Goal: Task Accomplishment & Management: Manage account settings

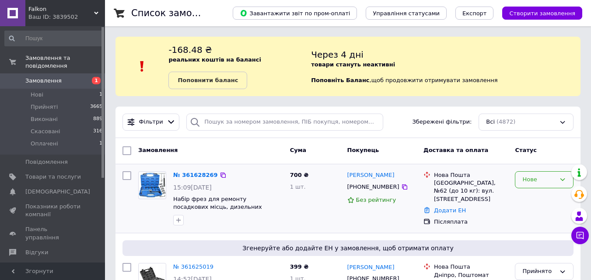
click at [530, 182] on div "Нове" at bounding box center [538, 179] width 33 height 9
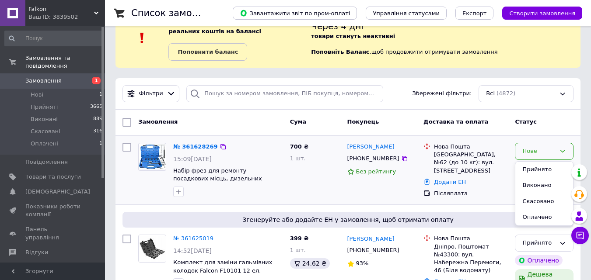
scroll to position [44, 0]
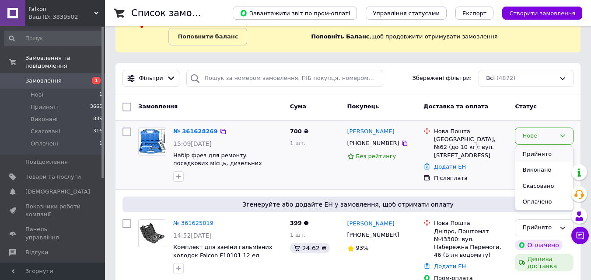
click at [537, 154] on li "Прийнято" at bounding box center [544, 154] width 58 height 16
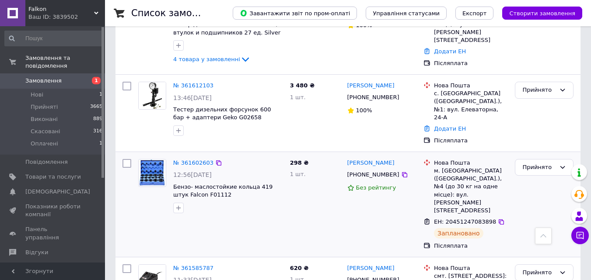
scroll to position [350, 0]
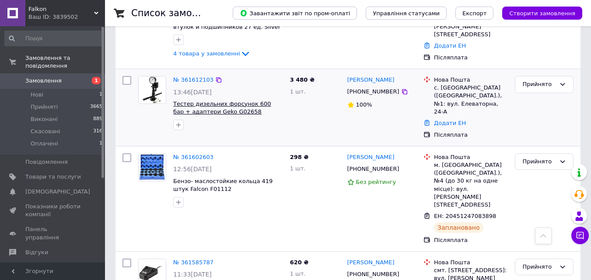
click at [206, 101] on span "Тестер дизельних форсунок 600 бар + адаптери Geko G02658" at bounding box center [222, 108] width 98 height 15
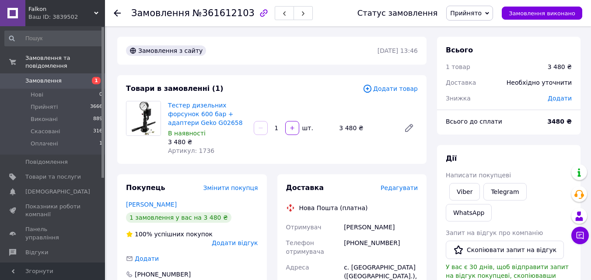
click at [409, 190] on span "Редагувати" at bounding box center [398, 187] width 37 height 7
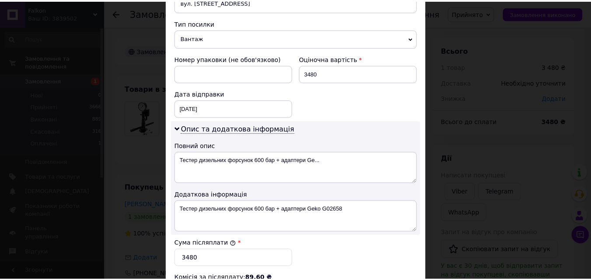
scroll to position [481, 0]
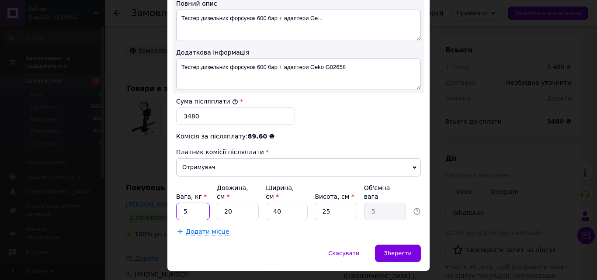
click at [199, 203] on input "5" at bounding box center [193, 211] width 34 height 17
type input "5.1"
click at [401, 250] on span "Зберегти" at bounding box center [398, 253] width 28 height 7
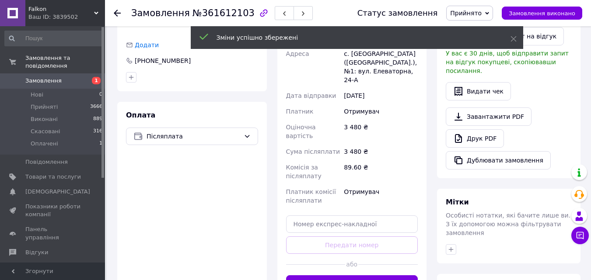
scroll to position [219, 0]
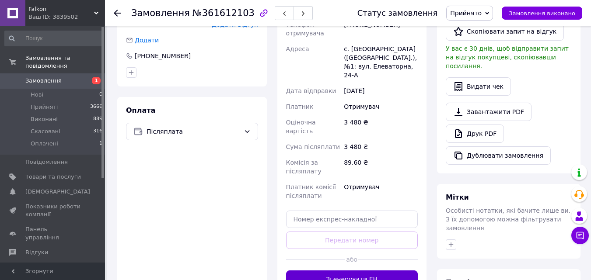
click at [352, 271] on button "Згенерувати ЕН" at bounding box center [352, 279] width 132 height 17
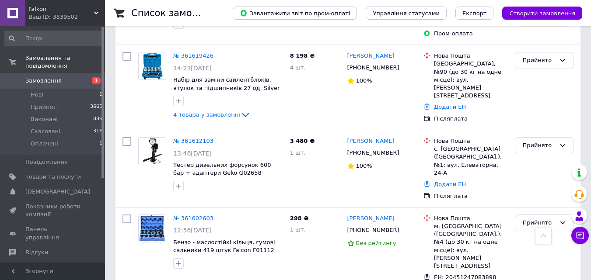
scroll to position [157, 0]
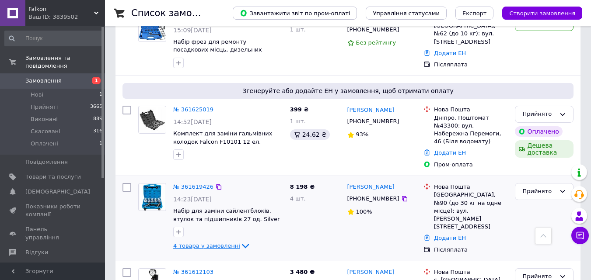
click at [240, 241] on icon at bounding box center [245, 246] width 10 height 10
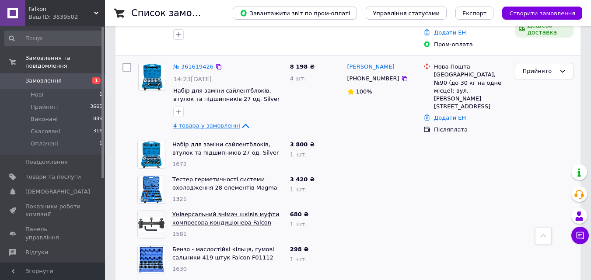
scroll to position [289, 0]
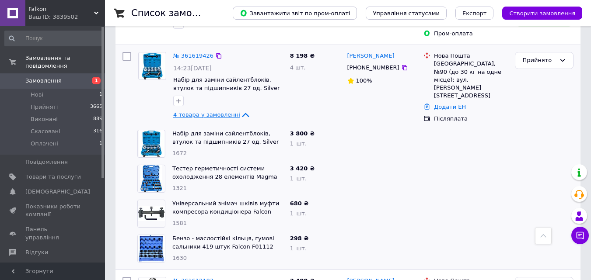
click at [204, 130] on span "Набір для заміни сайлентблоків, втулок та підшипників 27 од. Silver S10973" at bounding box center [227, 138] width 111 height 16
click at [215, 130] on link "Набір для заміни сайлентблоків, втулок та підшипників 27 од. Silver S10973" at bounding box center [225, 141] width 106 height 23
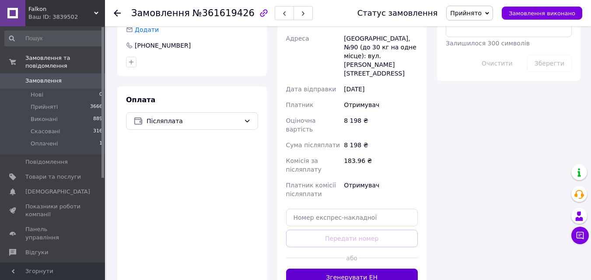
scroll to position [525, 0]
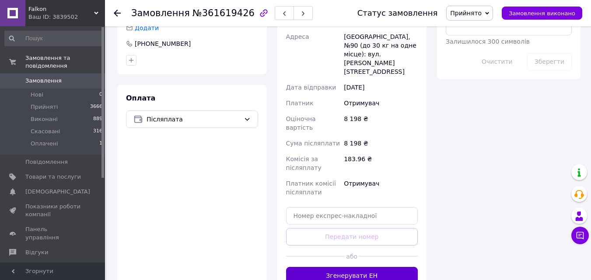
click at [357, 267] on button "Згенерувати ЕН" at bounding box center [352, 275] width 132 height 17
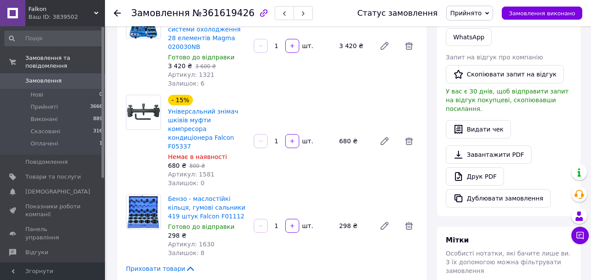
scroll to position [175, 0]
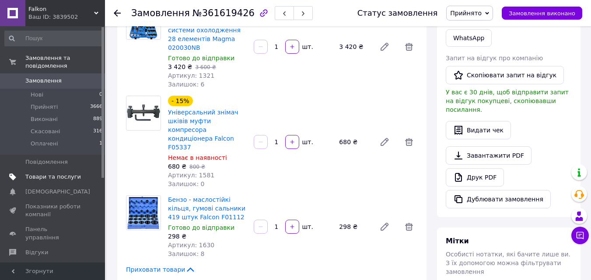
click at [68, 173] on span "Товари та послуги" at bounding box center [53, 177] width 56 height 8
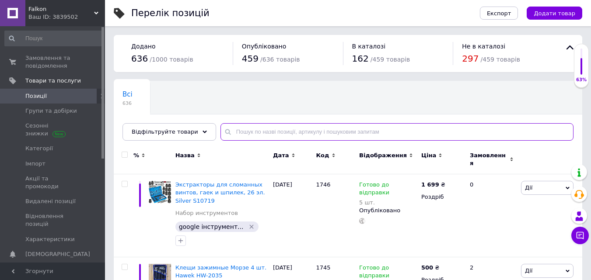
click at [246, 132] on input "text" at bounding box center [396, 131] width 353 height 17
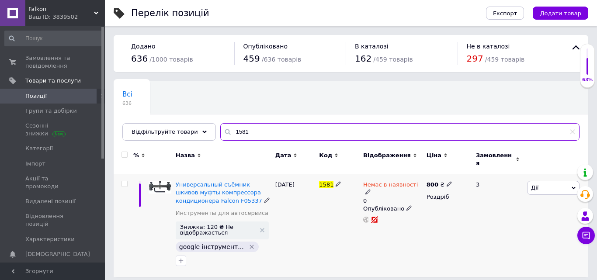
type input "1581"
click at [371, 189] on icon at bounding box center [367, 191] width 5 height 5
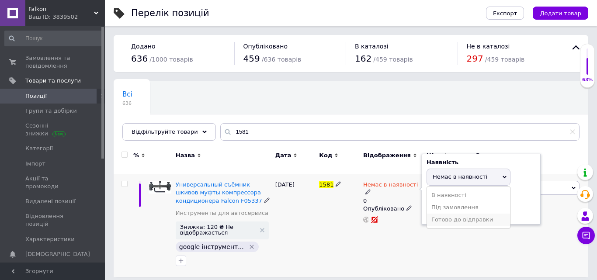
click at [444, 215] on li "Готово до відправки" at bounding box center [468, 220] width 83 height 12
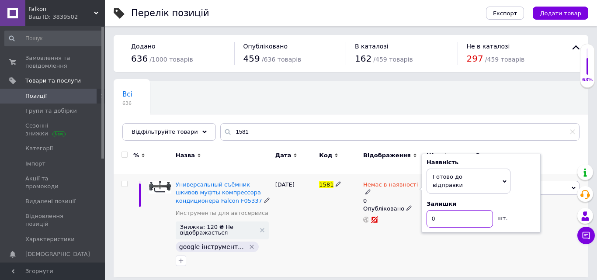
click at [445, 210] on input "0" at bounding box center [460, 218] width 66 height 17
type input "10"
click at [325, 238] on div "1581" at bounding box center [339, 225] width 44 height 103
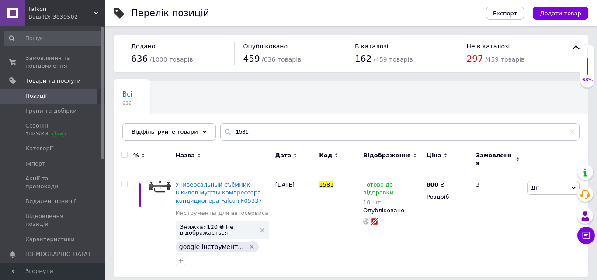
click at [97, 10] on div "Falkon Ваш ID: 3839502" at bounding box center [65, 13] width 80 height 26
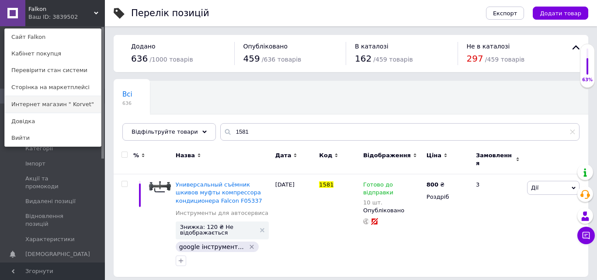
click at [53, 102] on link "Интернет магазин " Korvet"" at bounding box center [53, 104] width 96 height 17
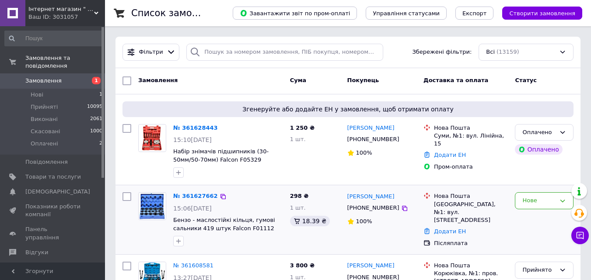
scroll to position [44, 0]
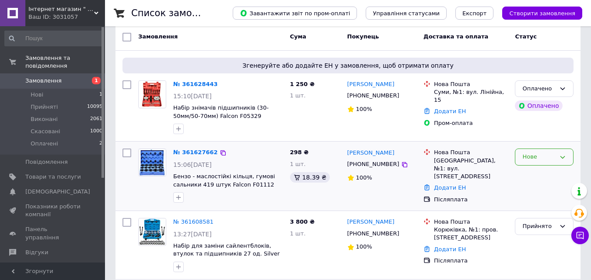
click at [539, 153] on div "Нове" at bounding box center [538, 157] width 33 height 9
click at [535, 172] on li "Прийнято" at bounding box center [544, 175] width 58 height 16
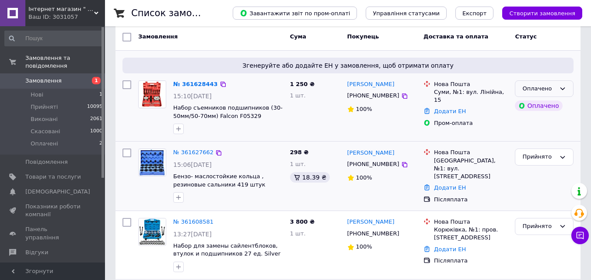
click at [562, 87] on icon at bounding box center [562, 88] width 7 height 7
click at [535, 104] on li "Прийнято" at bounding box center [544, 107] width 58 height 16
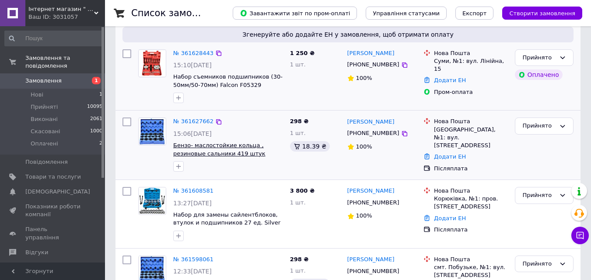
scroll to position [131, 0]
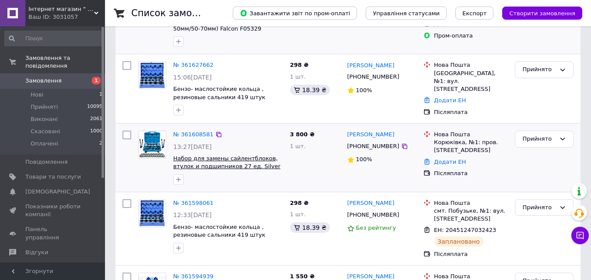
click at [222, 165] on span "Набор для замены сайлентблоков, втулок и подшипников 27 ед. Silver S10973" at bounding box center [226, 166] width 107 height 23
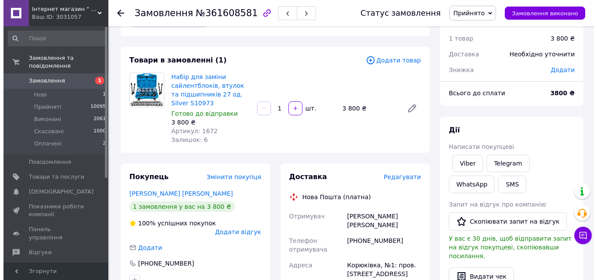
scroll to position [87, 0]
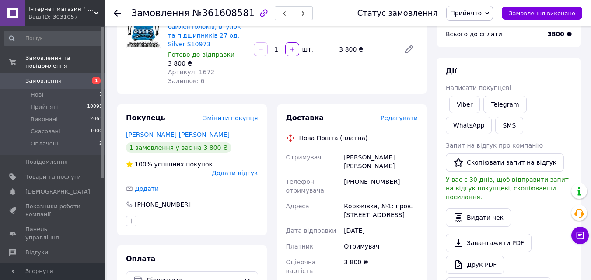
click at [413, 118] on span "Редагувати" at bounding box center [398, 118] width 37 height 7
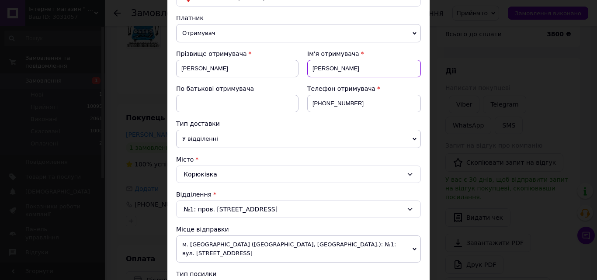
click at [363, 66] on input "СергійМихайлович" at bounding box center [364, 68] width 114 height 17
type input "Сергій"
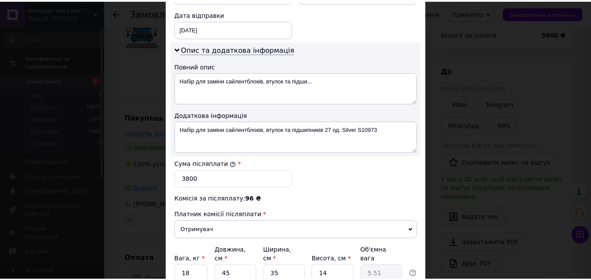
scroll to position [481, 0]
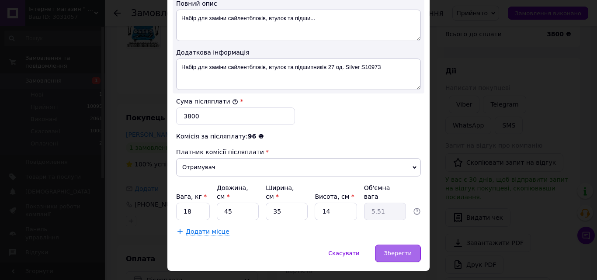
click at [402, 250] on span "Зберегти" at bounding box center [398, 253] width 28 height 7
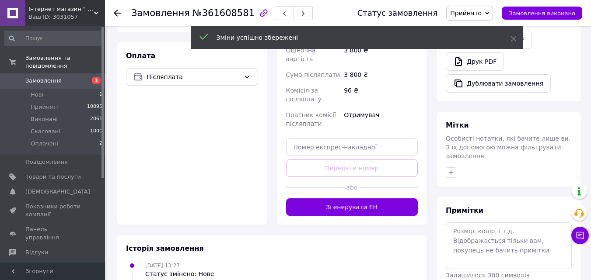
scroll to position [306, 0]
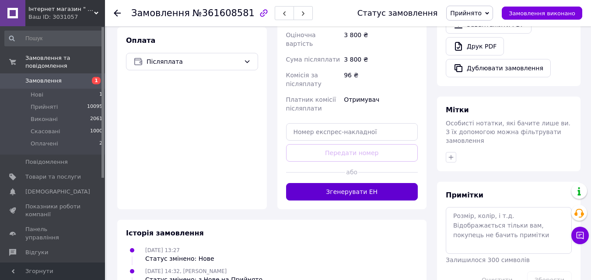
click at [351, 183] on button "Згенерувати ЕН" at bounding box center [352, 191] width 132 height 17
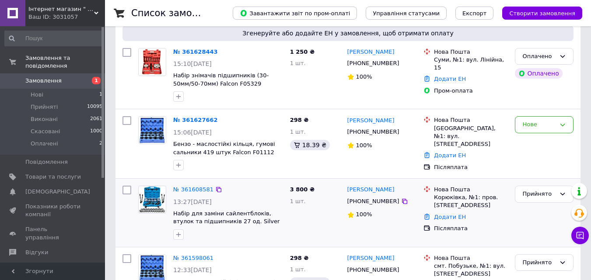
scroll to position [44, 0]
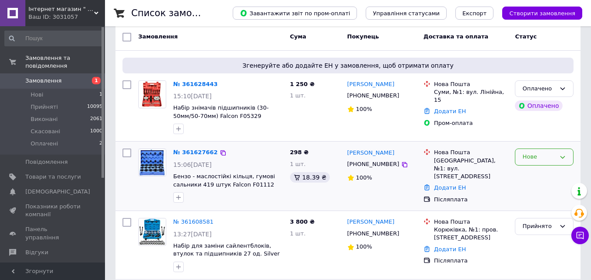
click at [537, 156] on div "Нове" at bounding box center [538, 157] width 33 height 9
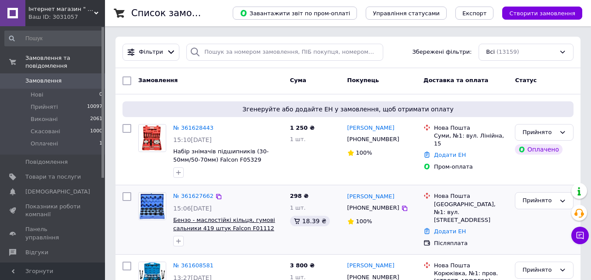
click at [217, 227] on span "Бензо - маслостійкі кільця, гумові сальники 419 штук Falcon F01112" at bounding box center [224, 224] width 102 height 15
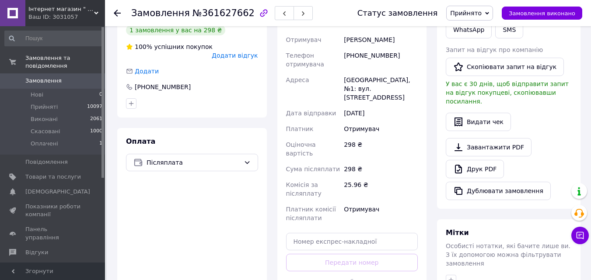
scroll to position [250, 0]
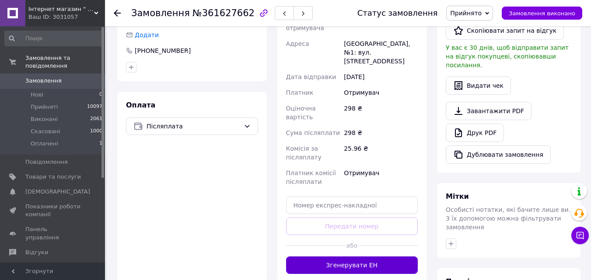
click at [344, 257] on button "Згенерувати ЕН" at bounding box center [352, 265] width 132 height 17
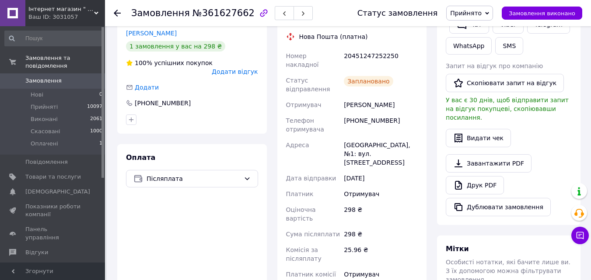
scroll to position [119, 0]
